Goal: Navigation & Orientation: Go to known website

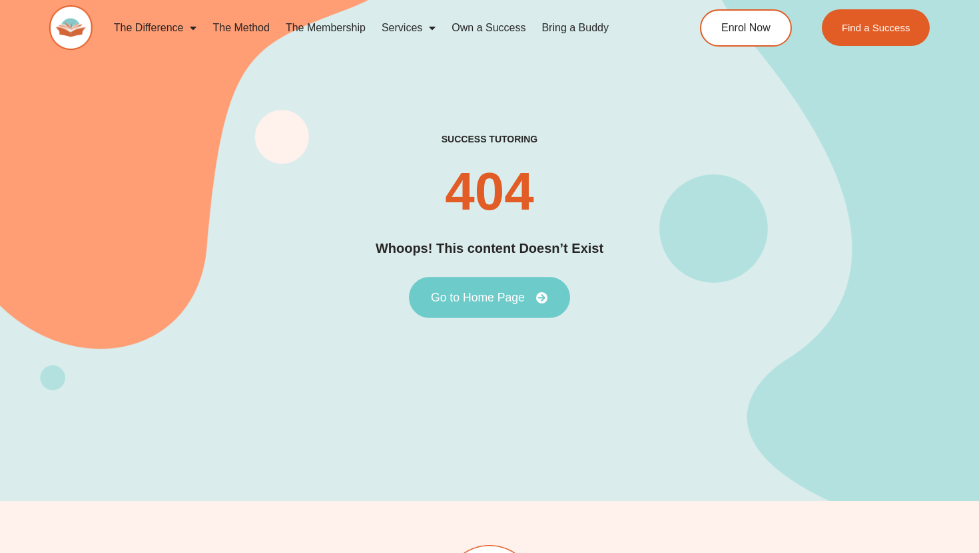
click at [482, 298] on span "Go to Home Page" at bounding box center [478, 298] width 94 height 12
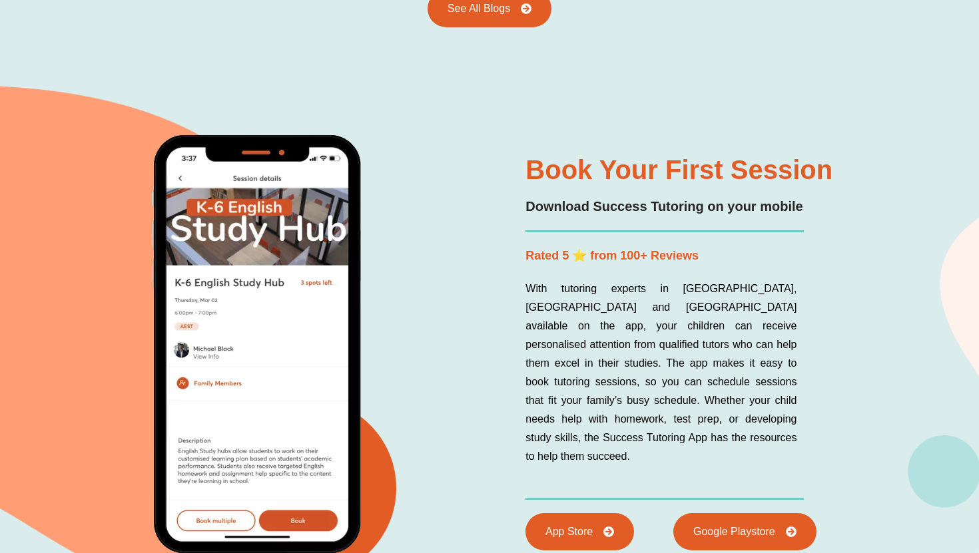
scroll to position [3052, 0]
